Goal: Task Accomplishment & Management: Manage account settings

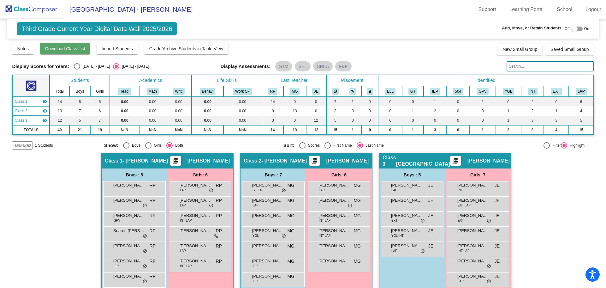
click at [70, 52] on button "Download Class List" at bounding box center [65, 48] width 50 height 11
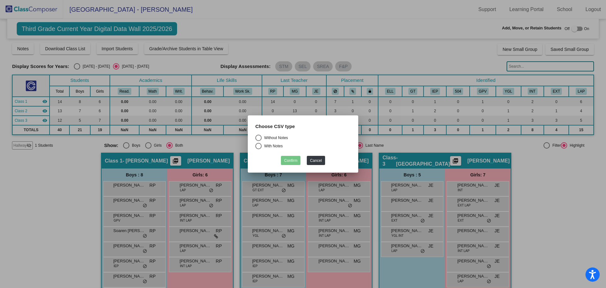
click at [259, 137] on div "Select an option" at bounding box center [258, 137] width 6 height 6
click at [259, 141] on input "Without Notes" at bounding box center [258, 141] width 0 height 0
radio input "true"
click at [296, 162] on button "Confirm" at bounding box center [291, 160] width 20 height 9
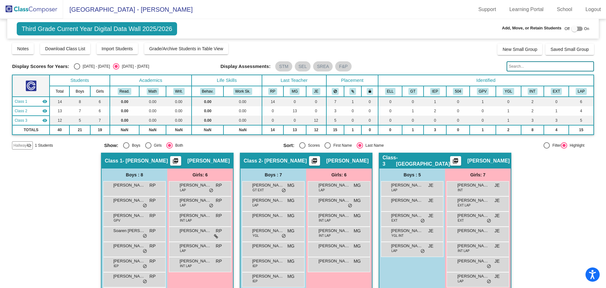
click at [44, 10] on img at bounding box center [31, 9] width 63 height 19
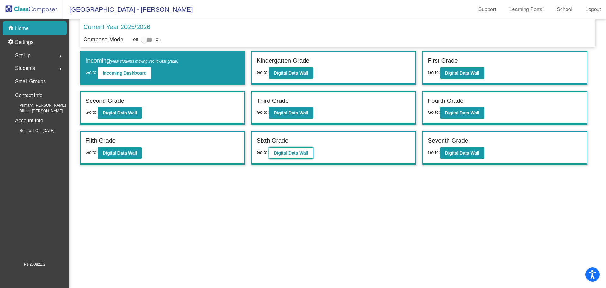
click at [287, 157] on button "Digital Data Wall" at bounding box center [291, 152] width 45 height 11
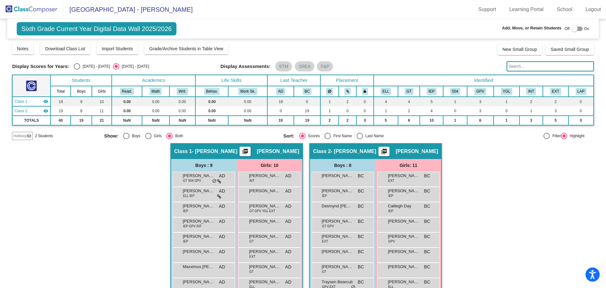
click at [26, 135] on span "Hallway" at bounding box center [19, 136] width 13 height 6
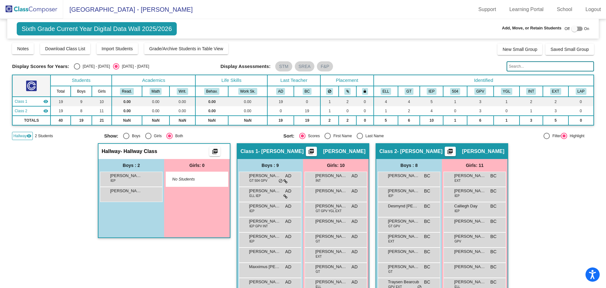
click at [576, 27] on div at bounding box center [576, 29] width 11 height 4
checkbox input "true"
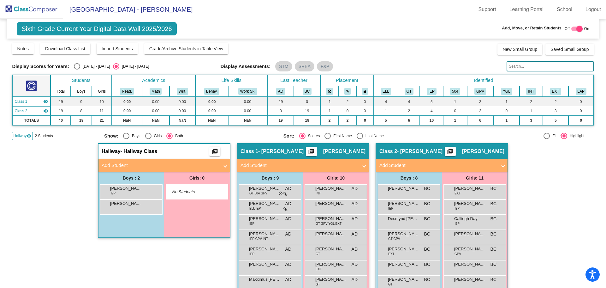
click at [27, 11] on img at bounding box center [31, 9] width 63 height 19
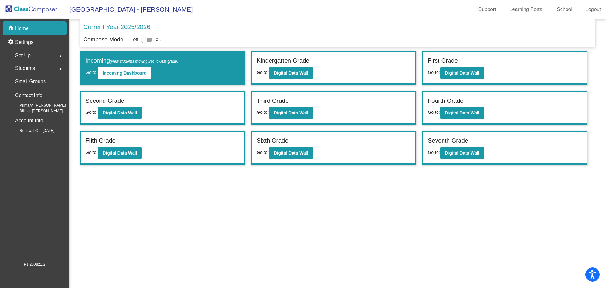
click at [30, 67] on span "Students" at bounding box center [25, 68] width 20 height 9
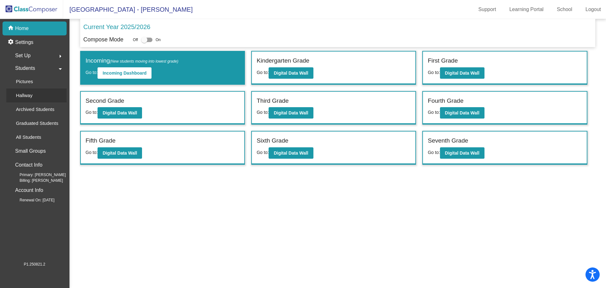
click at [28, 97] on p "Hallway" at bounding box center [24, 96] width 17 height 8
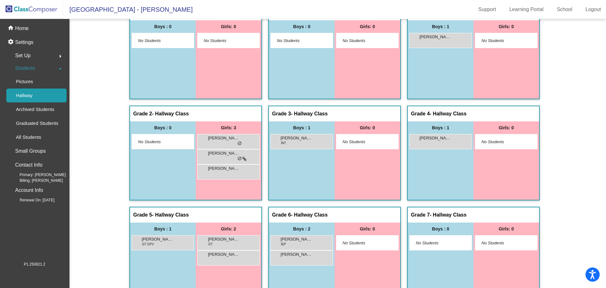
scroll to position [32, 0]
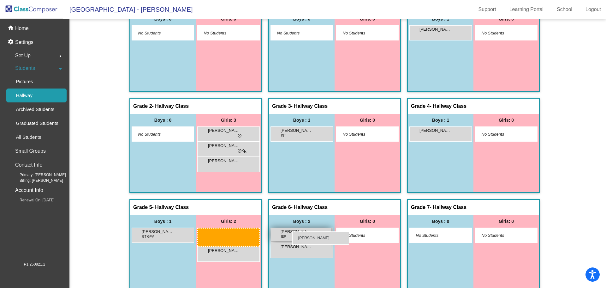
drag, startPoint x: 207, startPoint y: 235, endPoint x: 293, endPoint y: 231, distance: 86.0
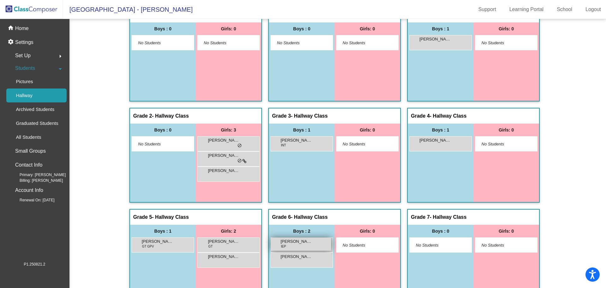
scroll to position [44, 0]
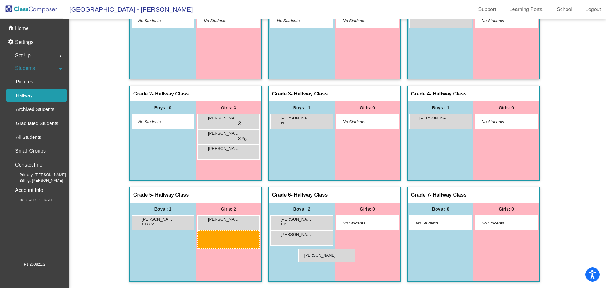
drag, startPoint x: 211, startPoint y: 222, endPoint x: 297, endPoint y: 248, distance: 90.4
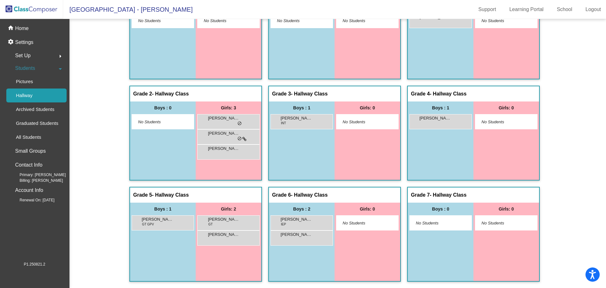
click at [255, 244] on div "Royel Zacherle lock do_not_disturb_alt" at bounding box center [228, 237] width 63 height 15
click at [142, 216] on div "Roman Pleasants GT GPV lock do_not_disturb_alt" at bounding box center [162, 221] width 60 height 13
click at [211, 226] on div "[PERSON_NAME] GT lock do_not_disturb_alt" at bounding box center [228, 221] width 60 height 13
click at [226, 220] on span "[PERSON_NAME]" at bounding box center [224, 219] width 32 height 6
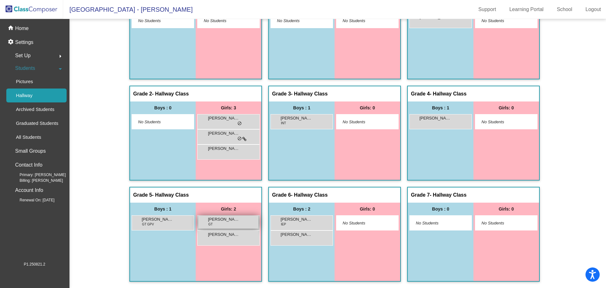
click at [226, 220] on span "[PERSON_NAME]" at bounding box center [224, 219] width 32 height 6
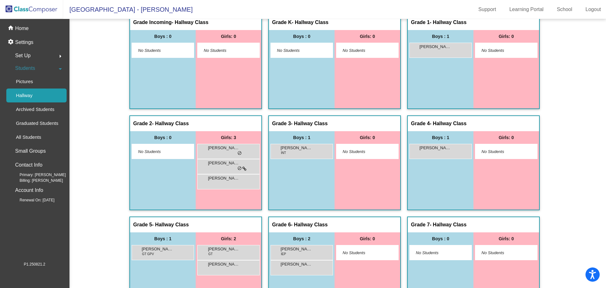
scroll to position [0, 0]
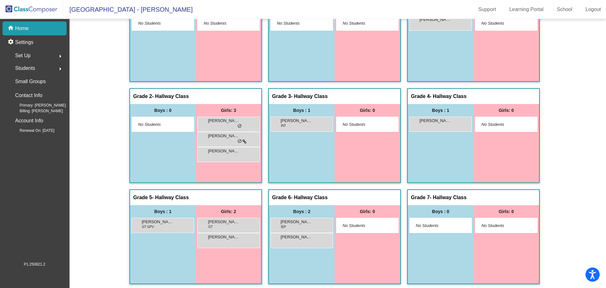
scroll to position [44, 0]
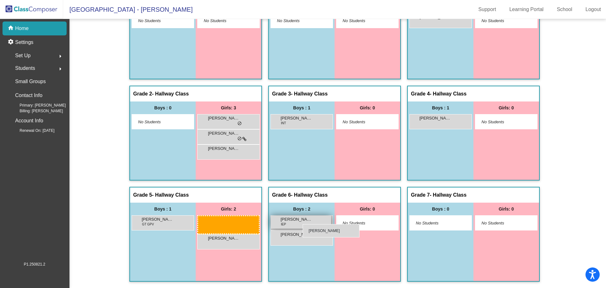
drag, startPoint x: 237, startPoint y: 224, endPoint x: 303, endPoint y: 224, distance: 65.4
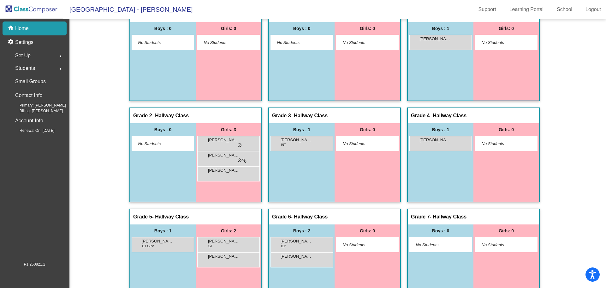
scroll to position [0, 0]
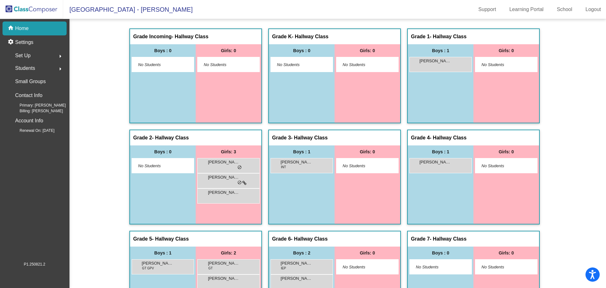
click at [19, 69] on span "Students" at bounding box center [25, 68] width 20 height 9
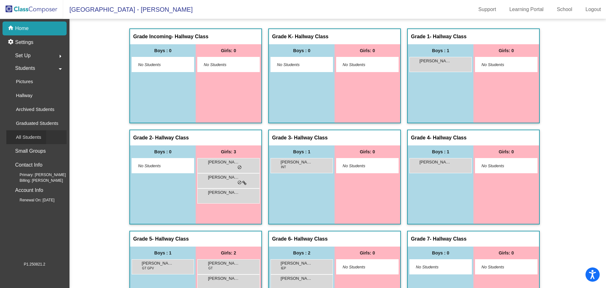
click at [41, 138] on p "All Students" at bounding box center [28, 137] width 25 height 8
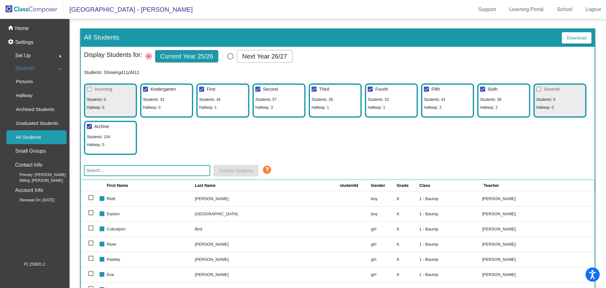
click at [171, 169] on input "text" at bounding box center [147, 170] width 126 height 11
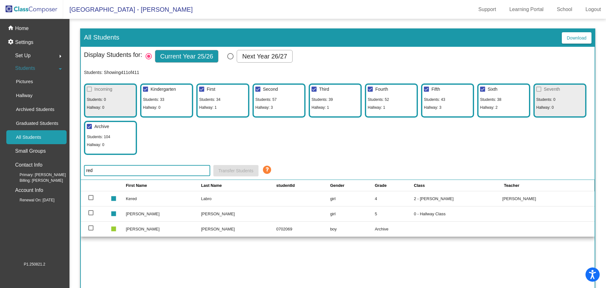
type input "red"
click at [212, 215] on td "[PERSON_NAME]" at bounding box center [238, 213] width 75 height 15
click at [92, 213] on div at bounding box center [90, 212] width 5 height 5
click at [91, 215] on input "select row 224" at bounding box center [91, 215] width 0 height 0
checkbox input "true"
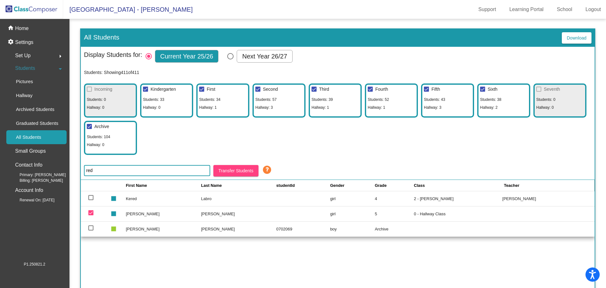
click at [210, 215] on td "[PERSON_NAME]" at bounding box center [238, 213] width 75 height 15
click at [267, 169] on icon at bounding box center [266, 169] width 9 height 9
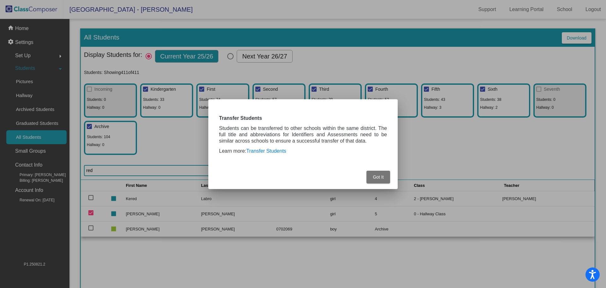
click at [385, 176] on button "Got It" at bounding box center [379, 176] width 24 height 13
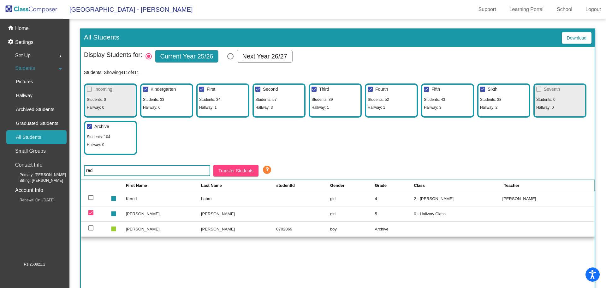
click at [142, 214] on td "[PERSON_NAME]" at bounding box center [163, 213] width 75 height 15
click at [117, 215] on mat-icon "stop" at bounding box center [113, 211] width 8 height 8
click at [117, 212] on mat-icon "stop" at bounding box center [113, 211] width 8 height 8
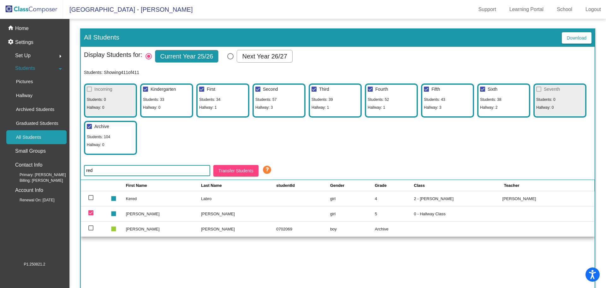
click at [117, 212] on mat-icon "stop" at bounding box center [113, 211] width 8 height 8
click at [441, 216] on td "0 - Hallway Class" at bounding box center [458, 213] width 88 height 15
click at [23, 98] on p "Hallway" at bounding box center [24, 96] width 17 height 8
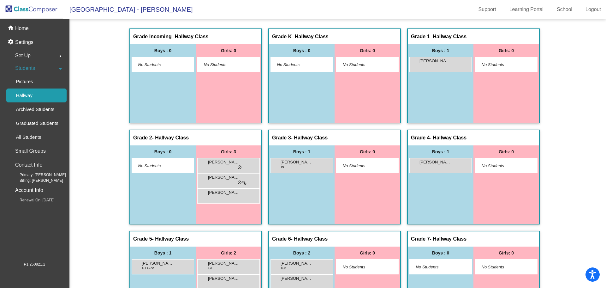
click at [525, 264] on div "No Students" at bounding box center [507, 267] width 50 height 6
click at [510, 245] on div "Grade 7 - Hallway Class picture_as_pdf" at bounding box center [473, 238] width 131 height 15
click at [261, 57] on div "Girls: 0" at bounding box center [229, 50] width 66 height 13
click at [431, 233] on div "Grade 7 - Hallway Class picture_as_pdf" at bounding box center [473, 238] width 131 height 15
click at [339, 237] on div "Grade 6 - Hallway Class picture_as_pdf" at bounding box center [334, 238] width 131 height 15
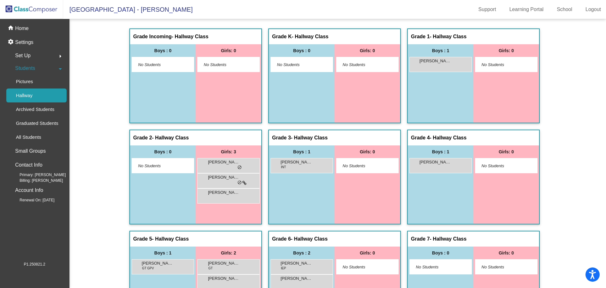
click at [326, 237] on span "- Hallway Class" at bounding box center [309, 239] width 37 height 6
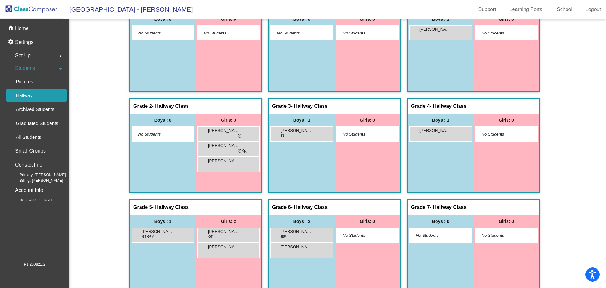
scroll to position [44, 0]
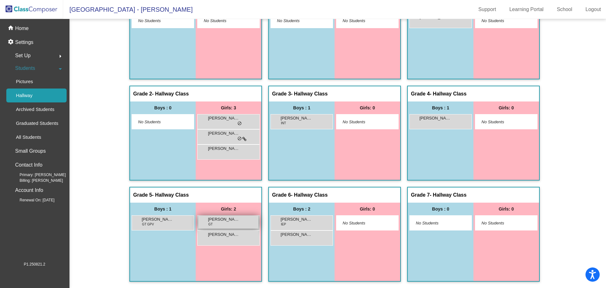
click at [245, 219] on div "[PERSON_NAME] GT lock do_not_disturb_alt" at bounding box center [228, 221] width 60 height 13
click at [228, 222] on span "[PERSON_NAME]" at bounding box center [224, 219] width 32 height 6
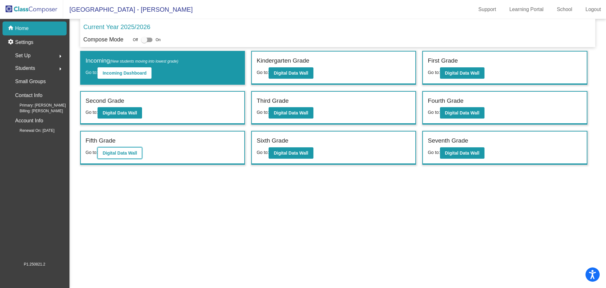
click at [116, 153] on b "Digital Data Wall" at bounding box center [120, 152] width 34 height 5
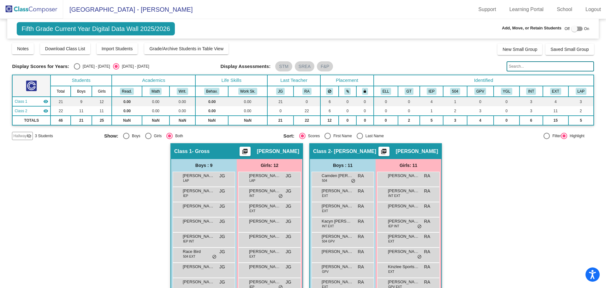
click at [21, 135] on span "Hallway" at bounding box center [19, 136] width 13 height 6
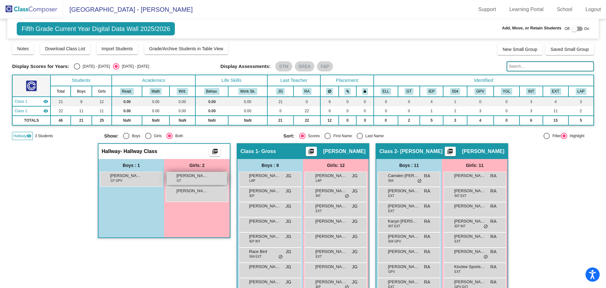
click at [198, 179] on div "[PERSON_NAME] GT lock do_not_disturb_alt" at bounding box center [197, 178] width 60 height 13
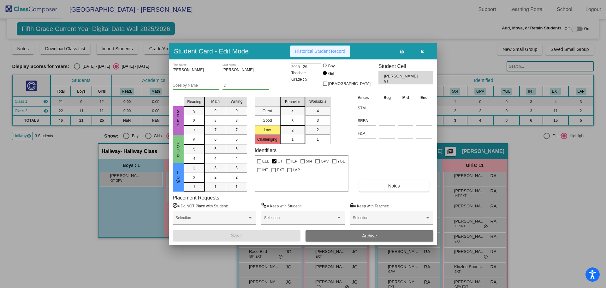
click at [319, 49] on span "Historical Student Record" at bounding box center [320, 51] width 50 height 5
click at [424, 49] on icon "button" at bounding box center [422, 51] width 3 height 4
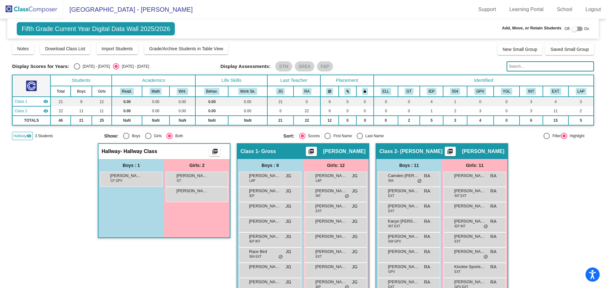
click at [13, 12] on img at bounding box center [31, 9] width 63 height 19
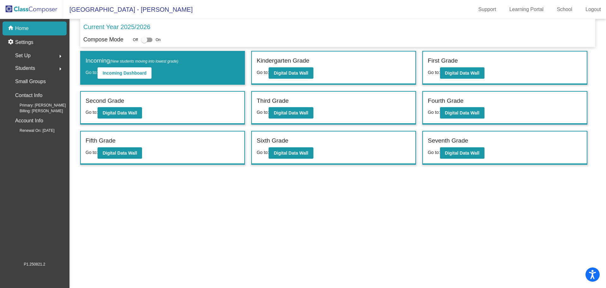
click at [27, 67] on span "Students" at bounding box center [25, 68] width 20 height 9
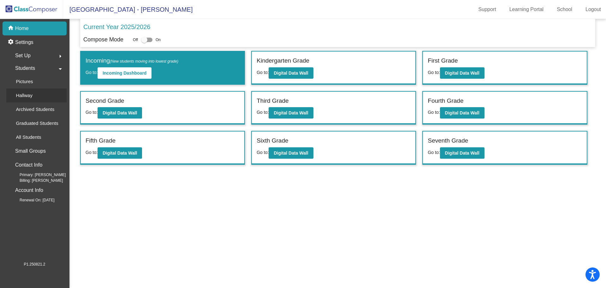
click at [27, 97] on p "Hallway" at bounding box center [24, 96] width 17 height 8
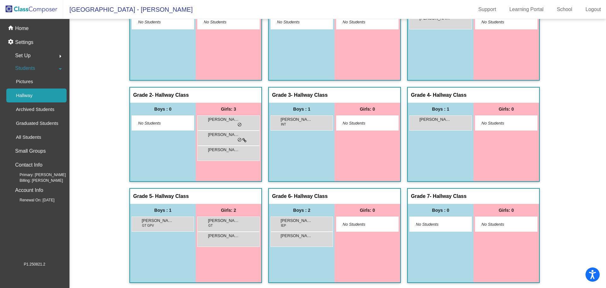
scroll to position [44, 0]
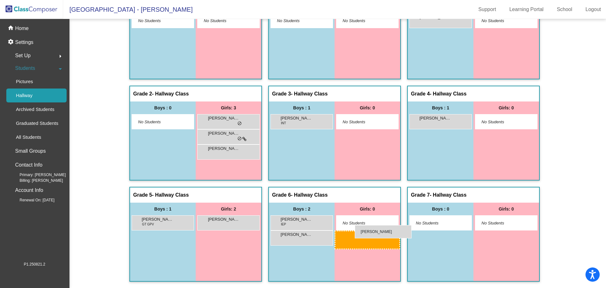
drag, startPoint x: 219, startPoint y: 222, endPoint x: 355, endPoint y: 225, distance: 136.1
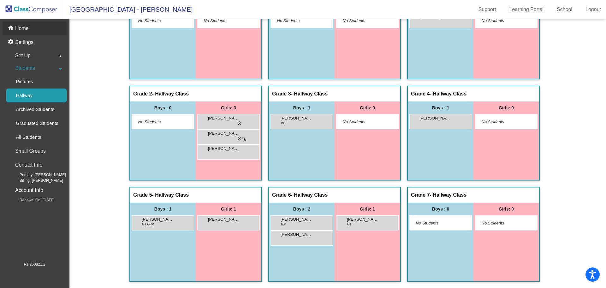
drag, startPoint x: 31, startPoint y: 28, endPoint x: 35, endPoint y: 30, distance: 4.4
click at [31, 28] on div "home Home" at bounding box center [35, 28] width 64 height 14
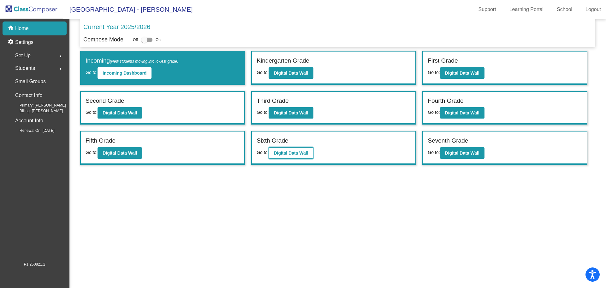
click at [291, 156] on button "Digital Data Wall" at bounding box center [291, 152] width 45 height 11
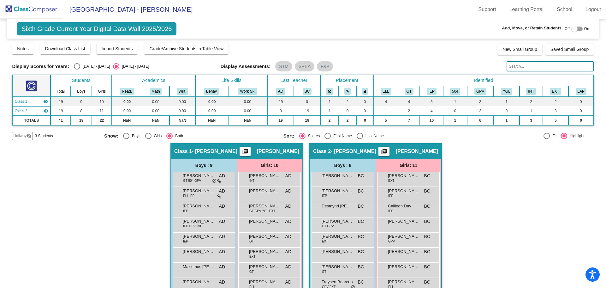
click at [359, 137] on div "Select an option" at bounding box center [360, 136] width 6 height 6
click at [360, 139] on input "Last Name" at bounding box center [360, 139] width 0 height 0
radio input "true"
click at [24, 136] on span "Hallway" at bounding box center [19, 136] width 13 height 6
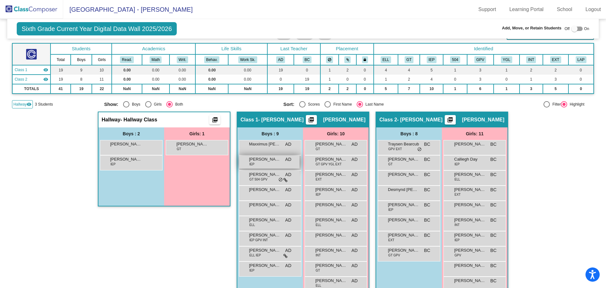
scroll to position [61, 0]
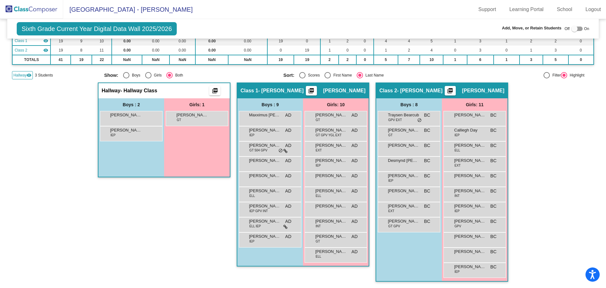
drag, startPoint x: 170, startPoint y: 120, endPoint x: 440, endPoint y: 133, distance: 269.9
click at [440, 133] on div "Hallway - Hallway Class picture_as_pdf Add Student First Name Last Name Student…" at bounding box center [303, 184] width 582 height 205
click at [440, 133] on div "Traysen Bearcub GPV EXT BC lock do_not_disturb_alt [PERSON_NAME] GT BC lock do_…" at bounding box center [409, 171] width 66 height 121
click at [577, 30] on div at bounding box center [576, 29] width 11 height 4
checkbox input "true"
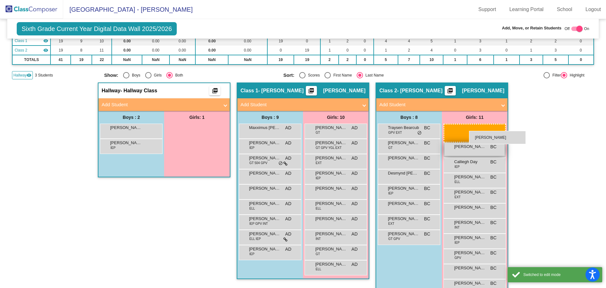
drag, startPoint x: 226, startPoint y: 130, endPoint x: 469, endPoint y: 131, distance: 242.2
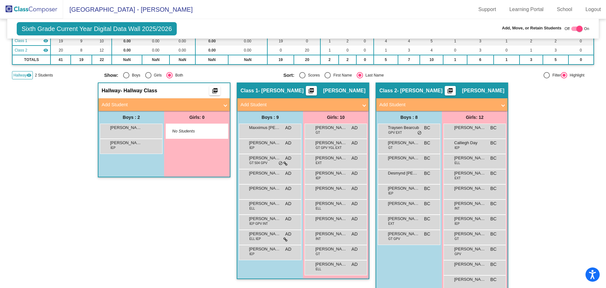
scroll to position [0, 0]
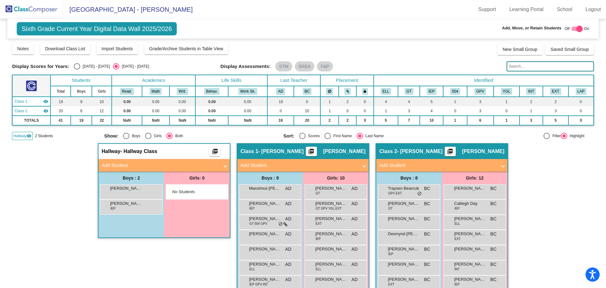
click at [22, 7] on img at bounding box center [31, 9] width 63 height 19
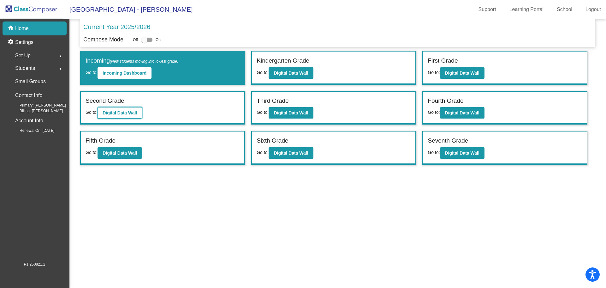
click at [109, 111] on b "Digital Data Wall" at bounding box center [120, 112] width 34 height 5
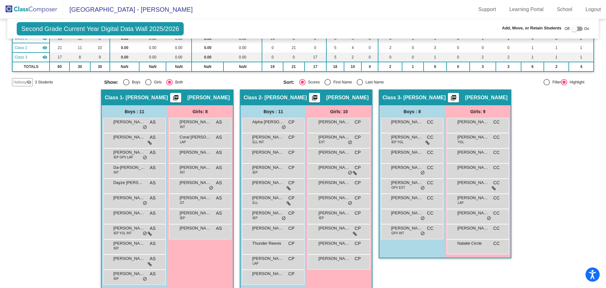
scroll to position [70, 0]
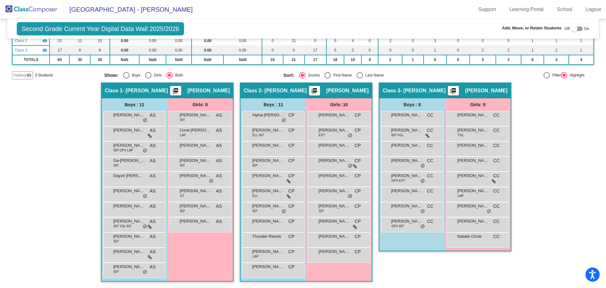
click at [357, 76] on div "Select an option" at bounding box center [360, 75] width 6 height 6
click at [360, 78] on input "Last Name" at bounding box center [360, 78] width 0 height 0
radio input "true"
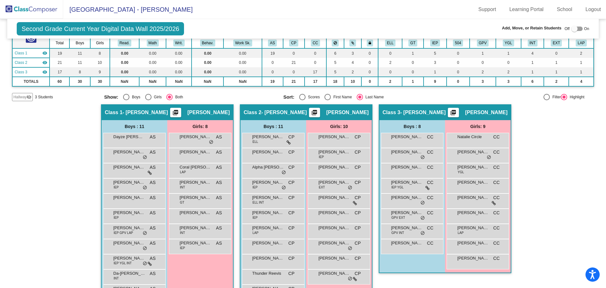
scroll to position [39, 0]
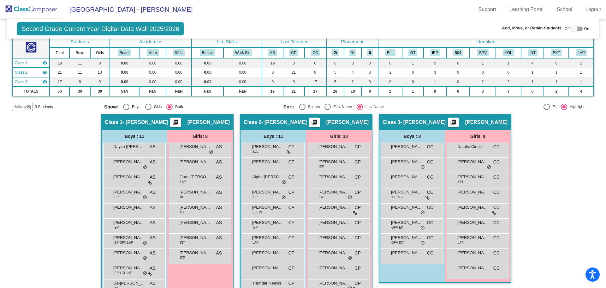
click at [44, 15] on img at bounding box center [31, 9] width 63 height 19
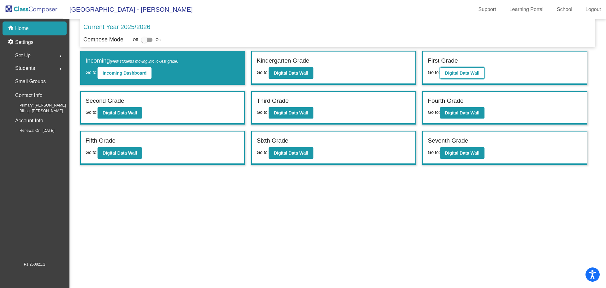
click at [461, 72] on b "Digital Data Wall" at bounding box center [462, 72] width 34 height 5
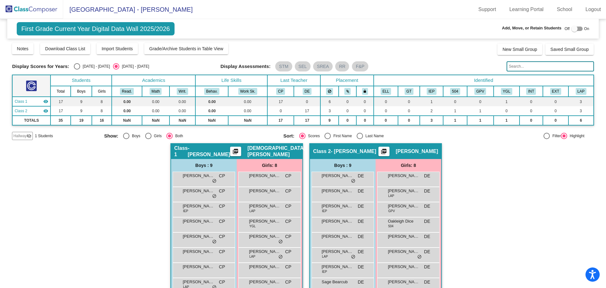
click at [357, 134] on div "Select an option" at bounding box center [360, 136] width 6 height 6
click at [360, 139] on input "Last Name" at bounding box center [360, 139] width 0 height 0
radio input "true"
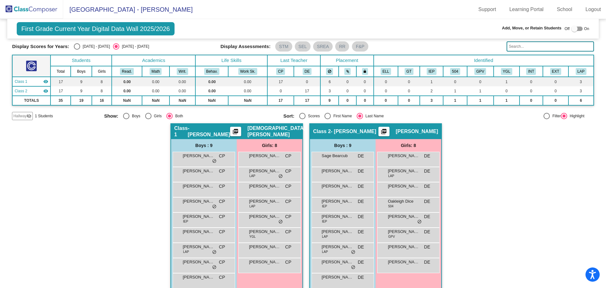
scroll to position [30, 0]
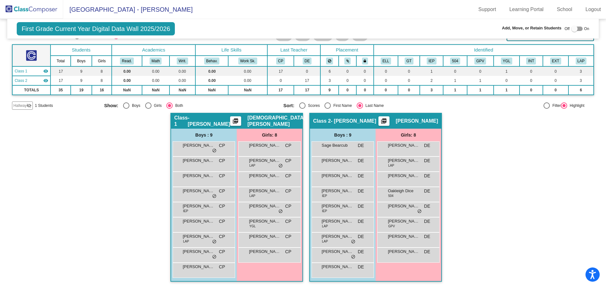
click at [34, 7] on img at bounding box center [31, 9] width 63 height 19
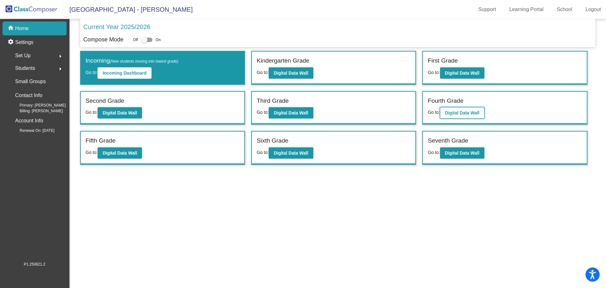
click at [455, 111] on b "Digital Data Wall" at bounding box center [462, 112] width 34 height 5
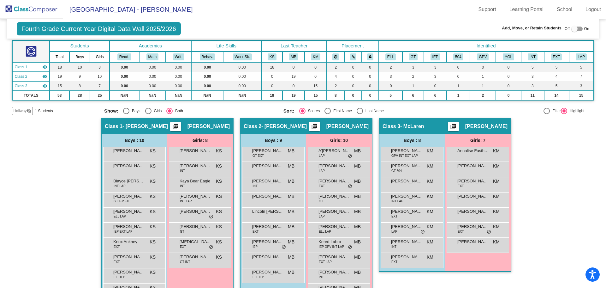
scroll to position [55, 0]
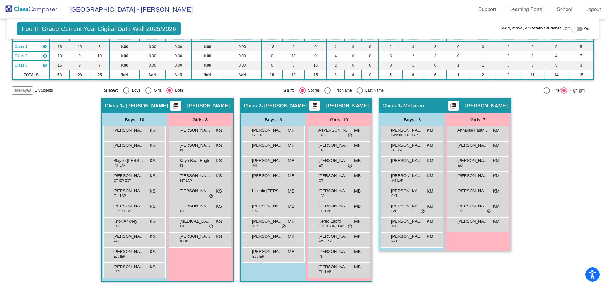
click at [357, 90] on div "Select an option" at bounding box center [360, 90] width 6 height 6
click at [360, 93] on input "Last Name" at bounding box center [360, 93] width 0 height 0
radio input "true"
click at [27, 7] on img at bounding box center [31, 9] width 63 height 19
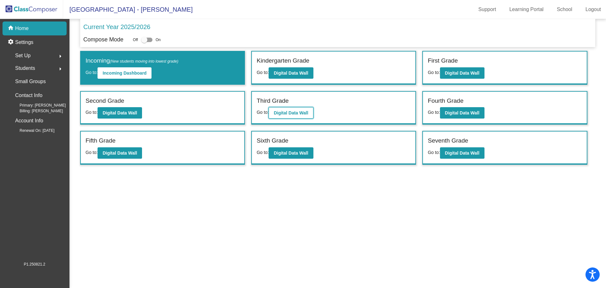
click at [310, 114] on button "Digital Data Wall" at bounding box center [291, 112] width 45 height 11
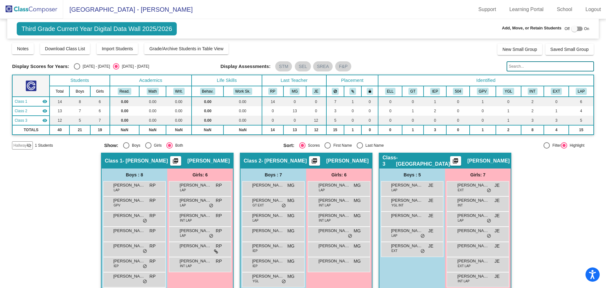
click at [358, 145] on div "Select an option" at bounding box center [360, 145] width 6 height 6
click at [360, 148] on input "Last Name" at bounding box center [360, 148] width 0 height 0
radio input "true"
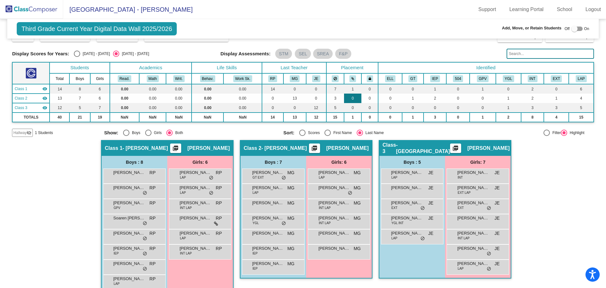
scroll to position [25, 0]
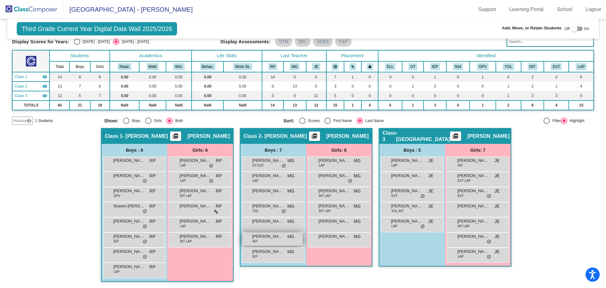
click at [264, 243] on div "[PERSON_NAME] IEP MG lock do_not_disturb_alt" at bounding box center [272, 238] width 60 height 13
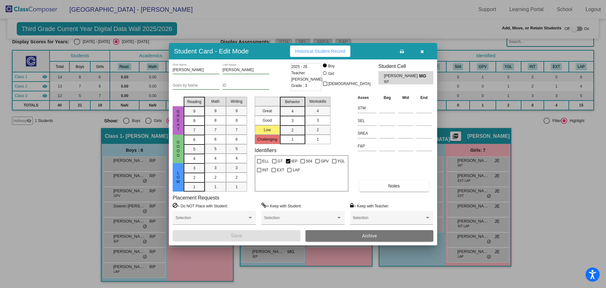
click at [362, 235] on button "Archive" at bounding box center [370, 235] width 128 height 11
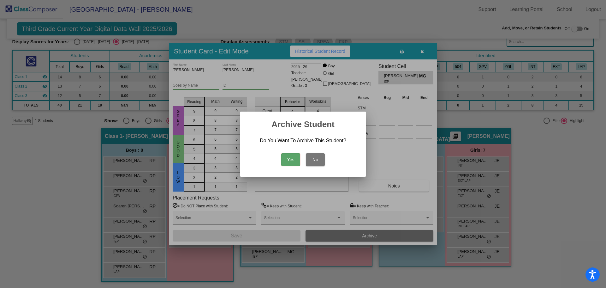
click at [286, 158] on button "Yes" at bounding box center [290, 159] width 19 height 13
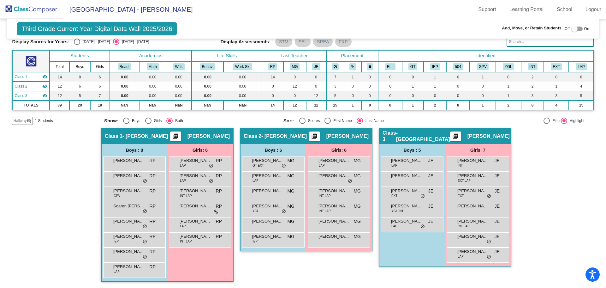
drag, startPoint x: 21, startPoint y: 12, endPoint x: 33, endPoint y: 14, distance: 12.6
click at [21, 12] on img at bounding box center [31, 9] width 63 height 19
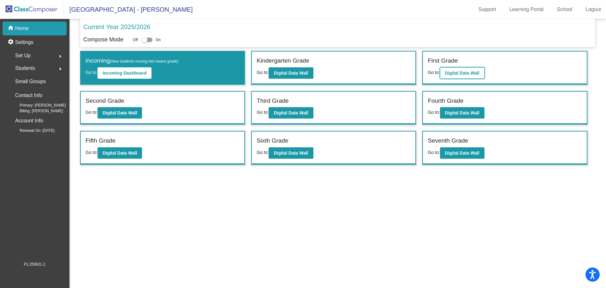
click at [462, 72] on b "Digital Data Wall" at bounding box center [462, 72] width 34 height 5
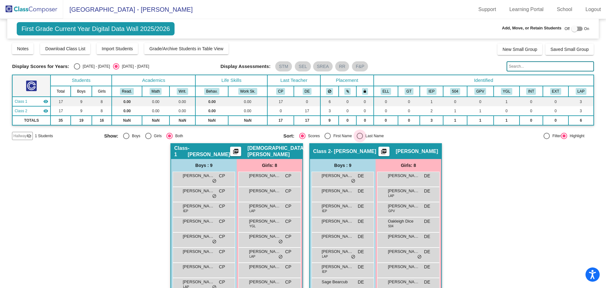
click at [357, 136] on div "Select an option" at bounding box center [360, 136] width 6 height 6
click at [360, 139] on input "Last Name" at bounding box center [360, 139] width 0 height 0
radio input "true"
click at [24, 8] on img at bounding box center [31, 9] width 63 height 19
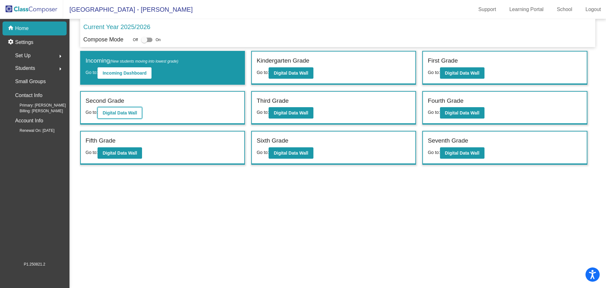
click at [129, 113] on b "Digital Data Wall" at bounding box center [120, 112] width 34 height 5
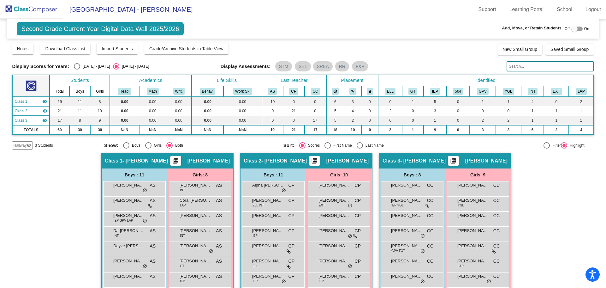
click at [361, 145] on div "Select an option" at bounding box center [360, 145] width 6 height 6
click at [360, 148] on input "Last Name" at bounding box center [360, 148] width 0 height 0
radio input "true"
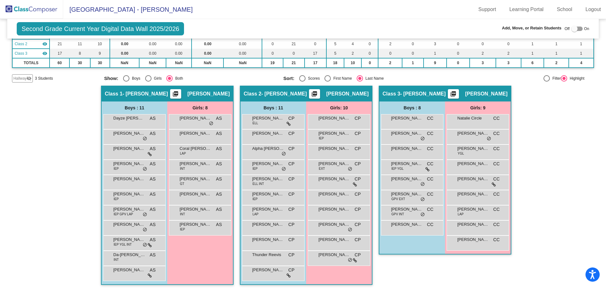
scroll to position [70, 0]
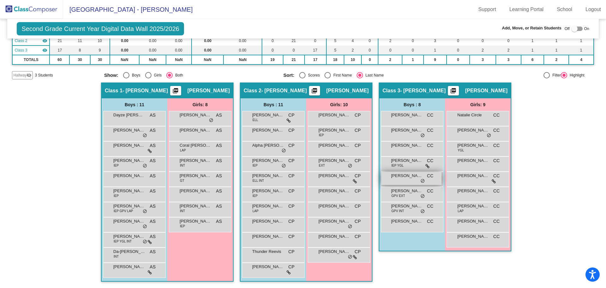
click at [404, 177] on span "[PERSON_NAME]" at bounding box center [407, 175] width 32 height 6
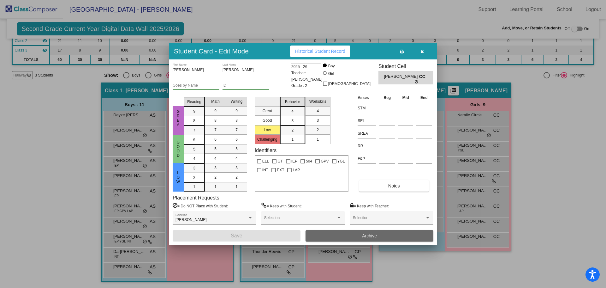
click at [372, 236] on span "Archive" at bounding box center [369, 235] width 15 height 5
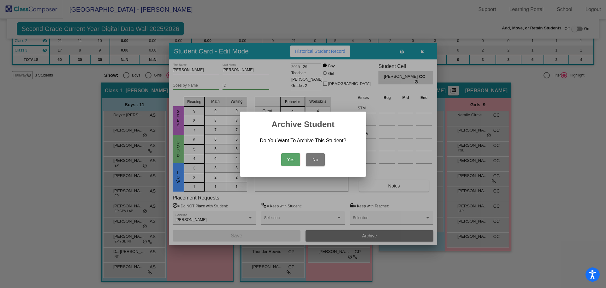
click at [285, 162] on button "Yes" at bounding box center [290, 159] width 19 height 13
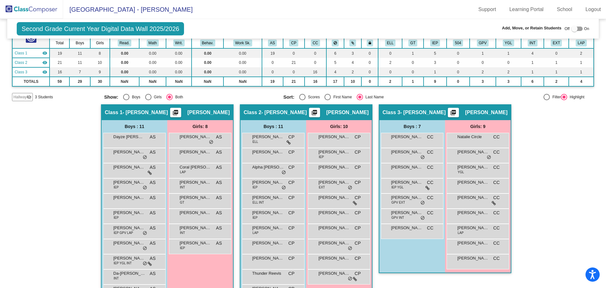
scroll to position [0, 0]
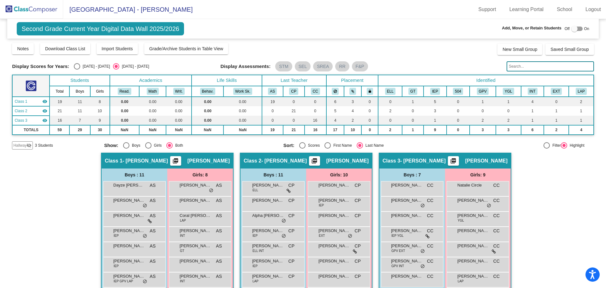
drag, startPoint x: 25, startPoint y: 7, endPoint x: 65, endPoint y: 15, distance: 40.6
click at [25, 7] on img at bounding box center [31, 9] width 63 height 19
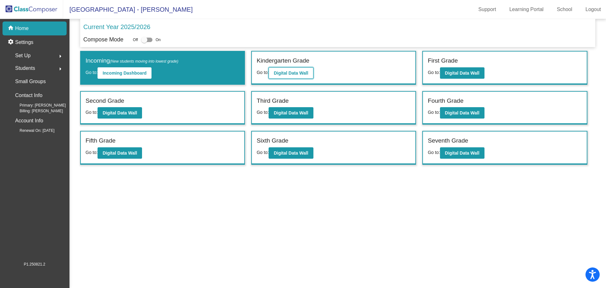
click at [296, 73] on b "Digital Data Wall" at bounding box center [291, 72] width 34 height 5
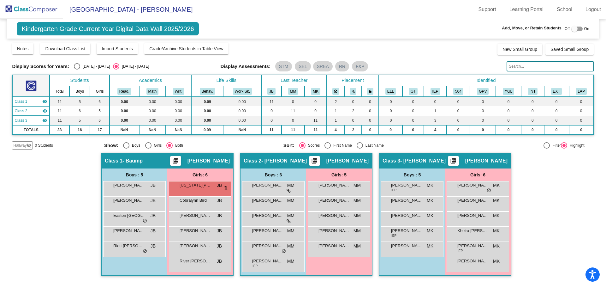
click at [30, 8] on img at bounding box center [31, 9] width 63 height 19
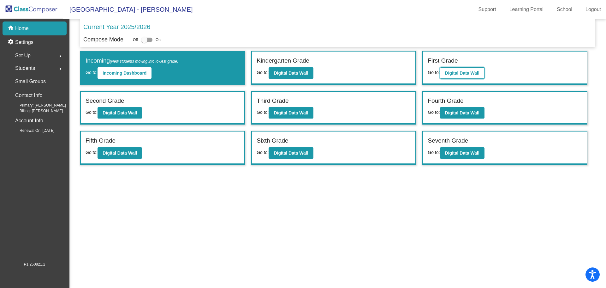
click at [465, 74] on b "Digital Data Wall" at bounding box center [462, 72] width 34 height 5
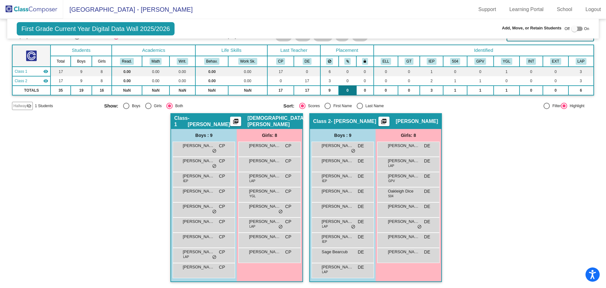
scroll to position [30, 0]
click at [357, 103] on div "Select an option" at bounding box center [360, 105] width 6 height 6
click at [360, 109] on input "Last Name" at bounding box center [360, 109] width 0 height 0
radio input "true"
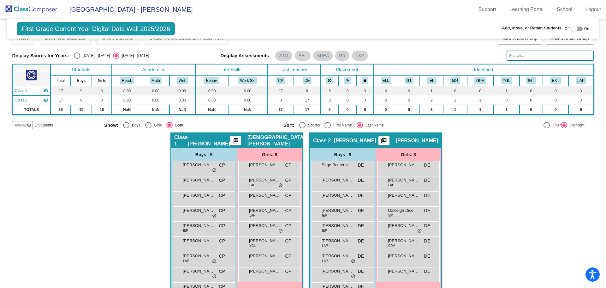
scroll to position [0, 0]
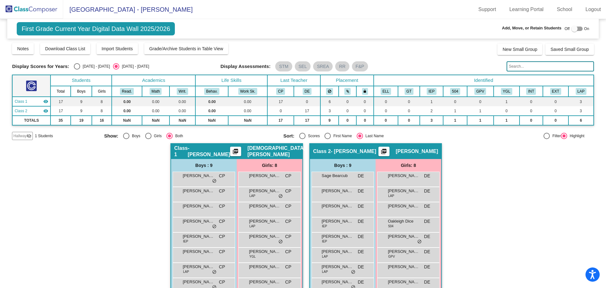
drag, startPoint x: 34, startPoint y: 14, endPoint x: 39, endPoint y: 14, distance: 4.5
click at [34, 14] on img at bounding box center [31, 9] width 63 height 19
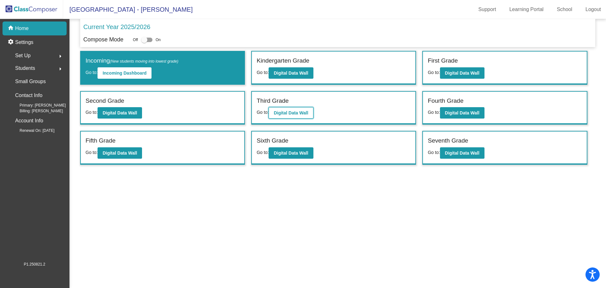
click at [289, 114] on b "Digital Data Wall" at bounding box center [291, 112] width 34 height 5
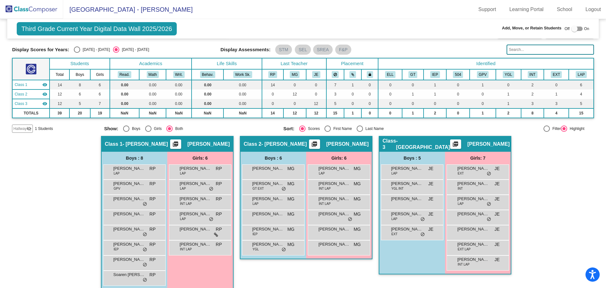
scroll to position [25, 0]
